Goal: Information Seeking & Learning: Find specific fact

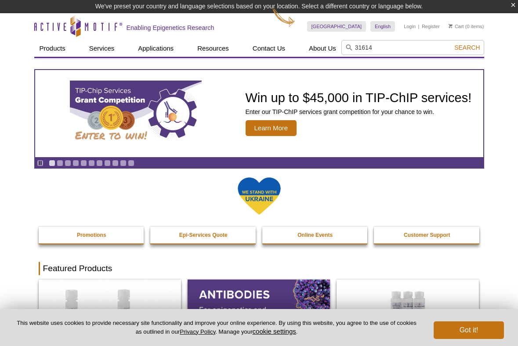
type input "31614"
click at [452, 44] on button "Search" at bounding box center [467, 48] width 31 height 8
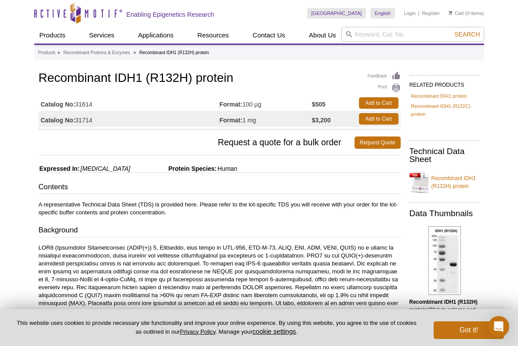
click at [81, 106] on td "Catalog No: 31614" at bounding box center [129, 103] width 181 height 16
drag, startPoint x: 13, startPoint y: 251, endPoint x: 57, endPoint y: 213, distance: 57.4
